Goal: Task Accomplishment & Management: Use online tool/utility

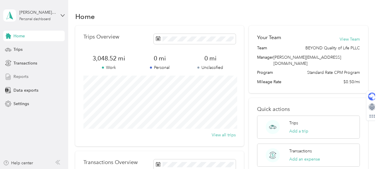
click at [28, 72] on div "Reports" at bounding box center [33, 77] width 61 height 11
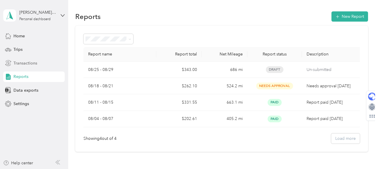
click at [34, 62] on span "Transactions" at bounding box center [25, 63] width 24 height 6
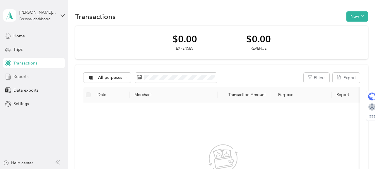
click at [26, 77] on span "Reports" at bounding box center [20, 77] width 15 height 6
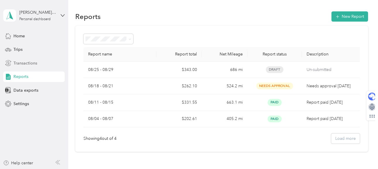
click at [31, 63] on span "Transactions" at bounding box center [25, 63] width 24 height 6
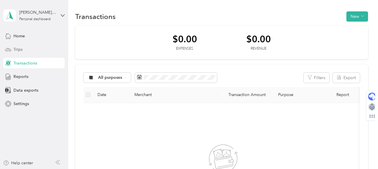
click at [39, 50] on div "Trips" at bounding box center [33, 49] width 61 height 11
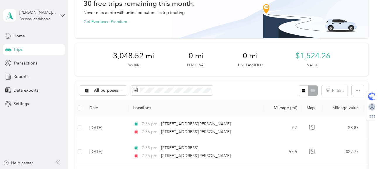
scroll to position [38, 0]
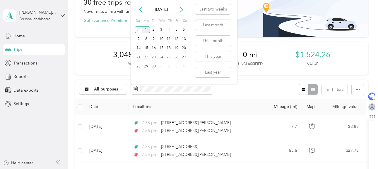
click at [147, 28] on div "1" at bounding box center [146, 29] width 8 height 7
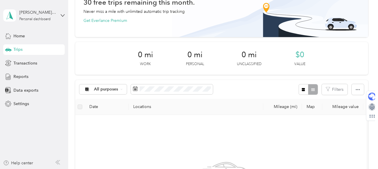
click at [237, 101] on th "Locations" at bounding box center [195, 107] width 135 height 16
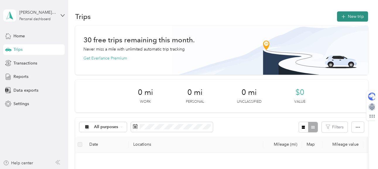
click at [353, 17] on button "New trip" at bounding box center [352, 16] width 31 height 10
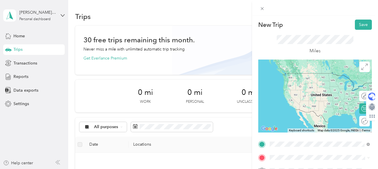
click at [312, 80] on span "[STREET_ADDRESS][PERSON_NAME][PERSON_NAME][US_STATE]" at bounding box center [323, 82] width 87 height 10
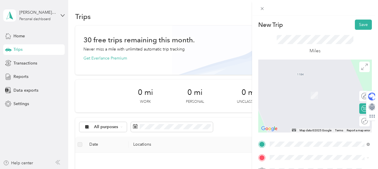
click at [332, 145] on span "[STREET_ADDRESS][PERSON_NAME][PERSON_NAME][US_STATE]" at bounding box center [323, 144] width 87 height 10
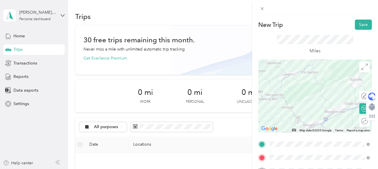
drag, startPoint x: 298, startPoint y: 121, endPoint x: 331, endPoint y: 86, distance: 47.2
click at [331, 86] on div at bounding box center [315, 96] width 114 height 73
click at [287, 105] on div at bounding box center [315, 96] width 114 height 73
drag, startPoint x: 318, startPoint y: 83, endPoint x: 322, endPoint y: 87, distance: 5.8
click at [322, 87] on div at bounding box center [315, 96] width 114 height 73
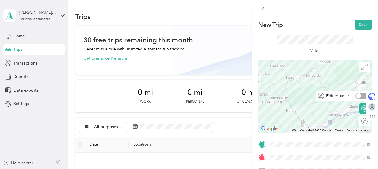
click at [359, 95] on div at bounding box center [358, 96] width 5 height 5
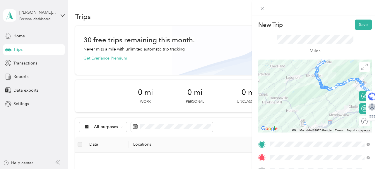
drag, startPoint x: 327, startPoint y: 87, endPoint x: 302, endPoint y: 123, distance: 43.3
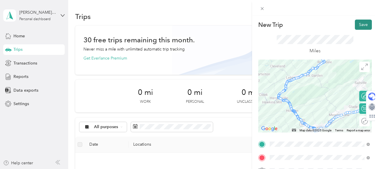
click at [363, 25] on button "Save" at bounding box center [363, 25] width 17 height 10
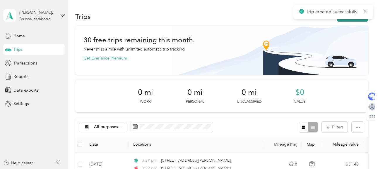
click at [359, 20] on button "New trip" at bounding box center [352, 16] width 31 height 10
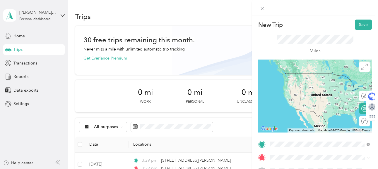
click at [304, 131] on span "[STREET_ADDRESS][PERSON_NAME][PERSON_NAME][US_STATE]" at bounding box center [323, 131] width 87 height 10
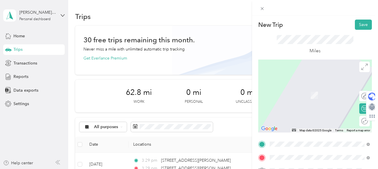
click at [324, 89] on span "[STREET_ADDRESS][US_STATE]" at bounding box center [309, 86] width 59 height 5
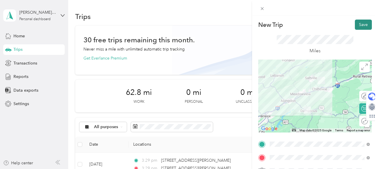
click at [360, 25] on button "Save" at bounding box center [363, 25] width 17 height 10
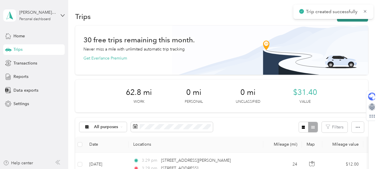
click at [358, 21] on button "New trip" at bounding box center [352, 16] width 31 height 10
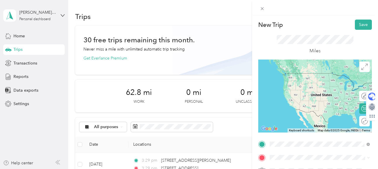
click at [326, 76] on span "[STREET_ADDRESS][US_STATE]" at bounding box center [309, 73] width 59 height 5
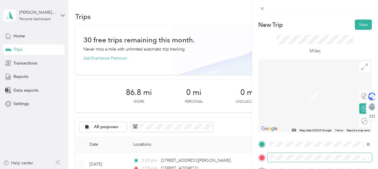
click at [294, 161] on span at bounding box center [319, 157] width 104 height 9
click at [319, 90] on div "[STREET_ADDRESS][US_STATE]" at bounding box center [319, 86] width 96 height 8
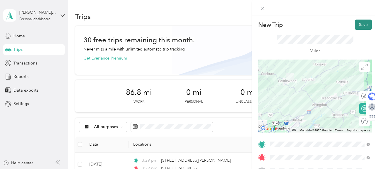
click at [364, 22] on button "Save" at bounding box center [363, 25] width 17 height 10
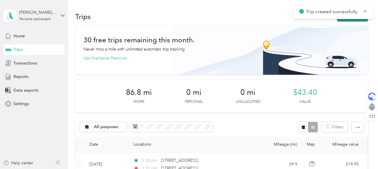
click at [352, 20] on button "New trip" at bounding box center [352, 16] width 31 height 10
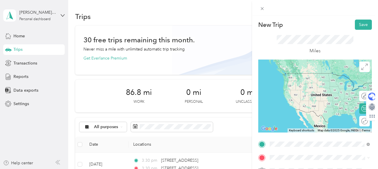
click at [320, 76] on span "[STREET_ADDRESS][US_STATE]" at bounding box center [309, 73] width 59 height 5
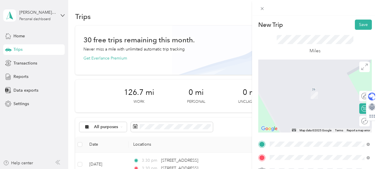
click at [306, 133] on li "[STREET_ADDRESS][PERSON_NAME][US_STATE]" at bounding box center [319, 128] width 104 height 16
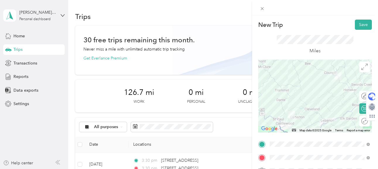
click at [319, 122] on div at bounding box center [315, 96] width 114 height 73
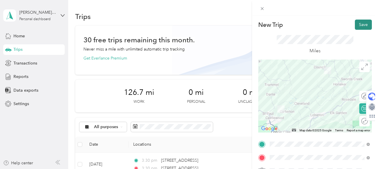
click at [363, 27] on button "Save" at bounding box center [363, 25] width 17 height 10
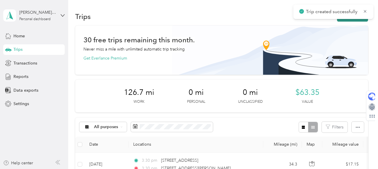
click at [356, 20] on button "New trip" at bounding box center [352, 16] width 31 height 10
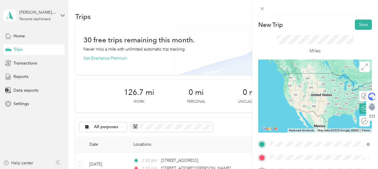
click at [311, 109] on div "[STREET_ADDRESS][PERSON_NAME][US_STATE]" at bounding box center [319, 115] width 96 height 12
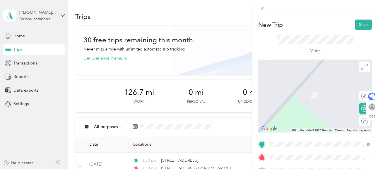
click at [325, 97] on span "[STREET_ADDRESS][PERSON_NAME][PERSON_NAME][US_STATE]" at bounding box center [323, 95] width 87 height 10
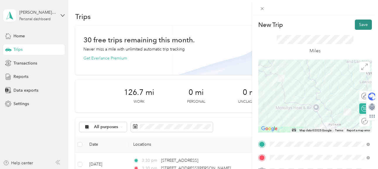
click at [363, 26] on button "Save" at bounding box center [363, 25] width 17 height 10
